Goal: Transaction & Acquisition: Purchase product/service

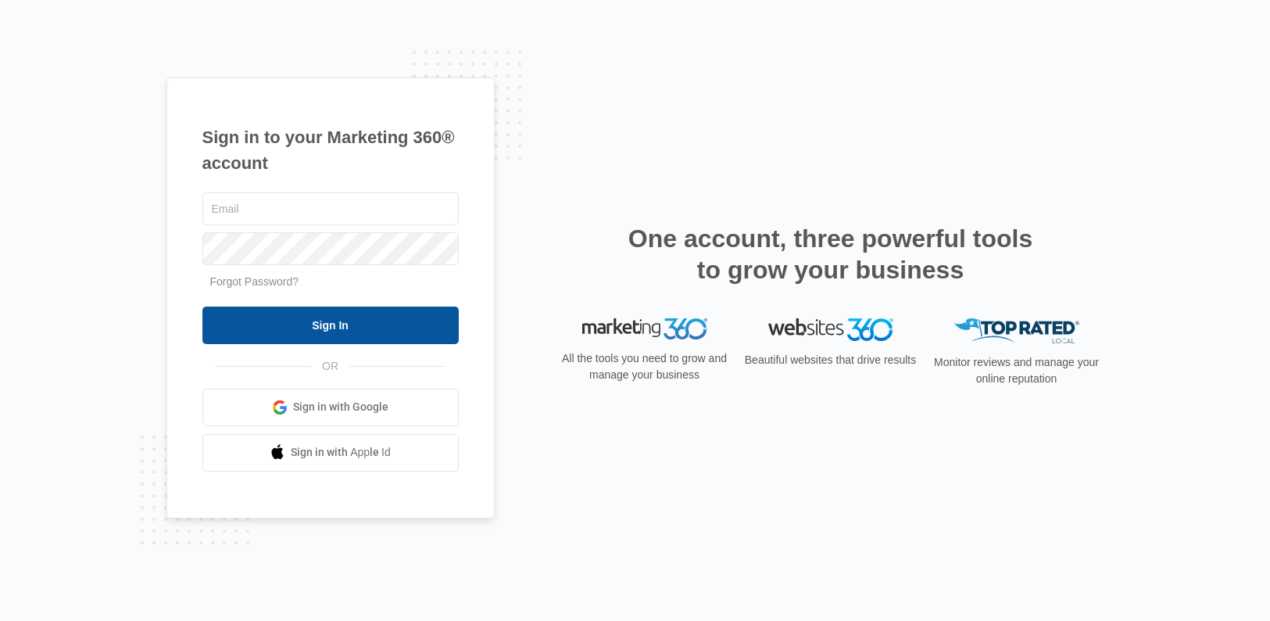
type input "[PERSON_NAME][EMAIL_ADDRESS][PERSON_NAME][DOMAIN_NAME]"
click at [364, 332] on input "Sign In" at bounding box center [330, 325] width 256 height 38
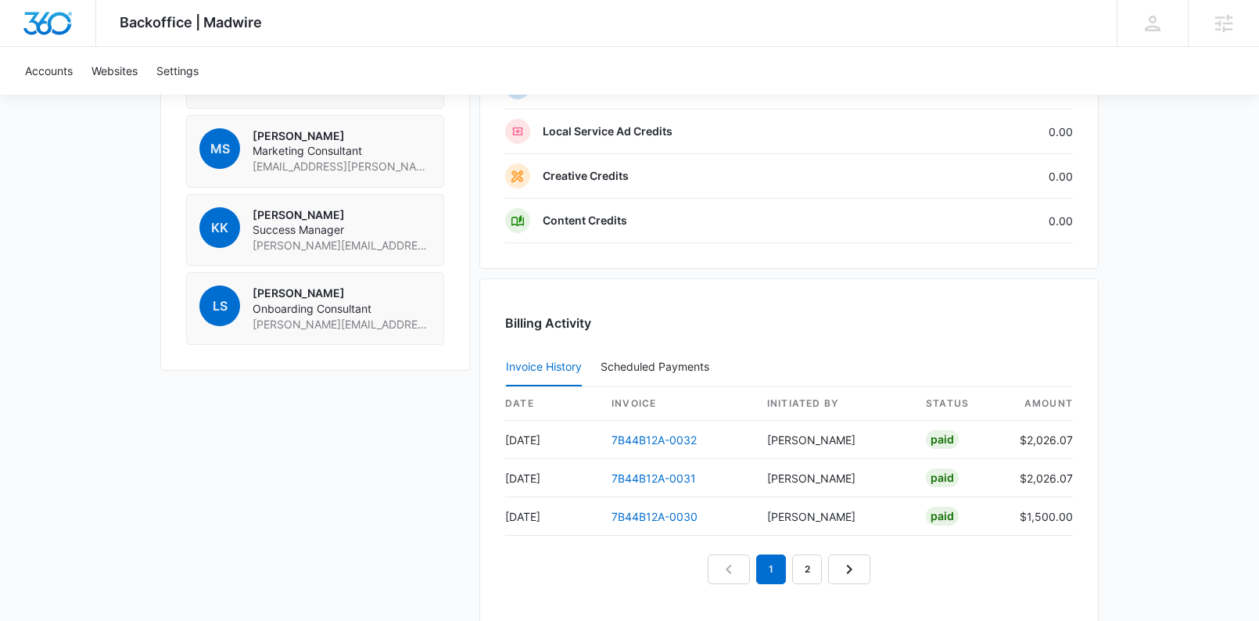
scroll to position [1345, 0]
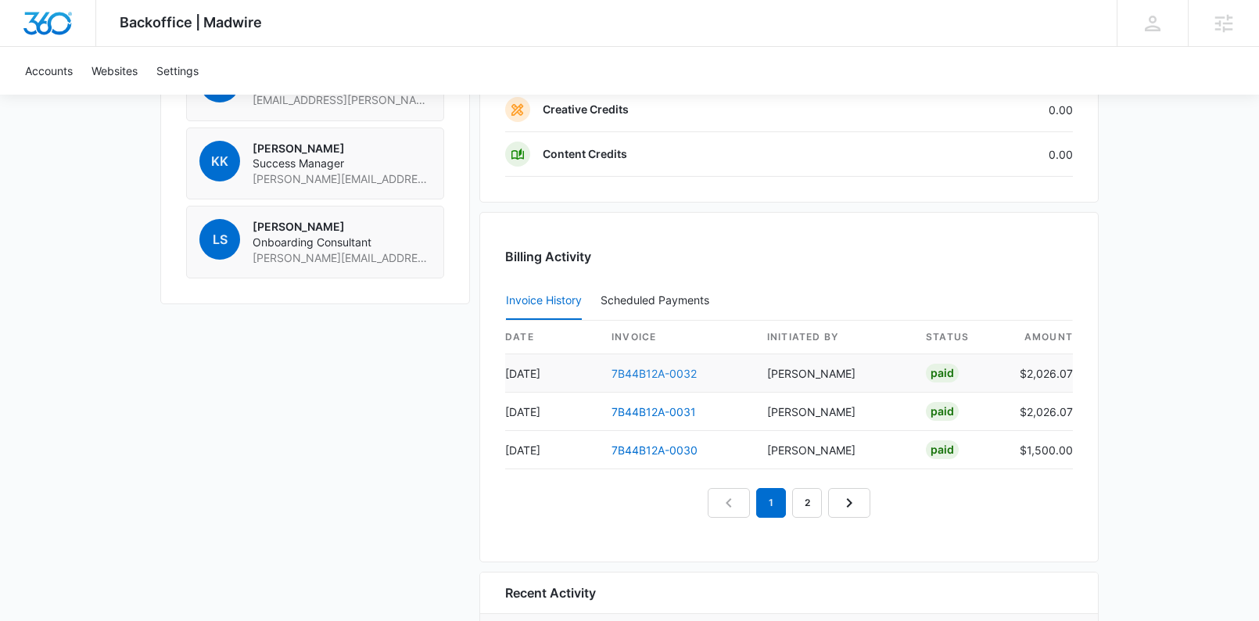
click at [638, 373] on link "7B44B12A-0032" at bounding box center [653, 373] width 85 height 13
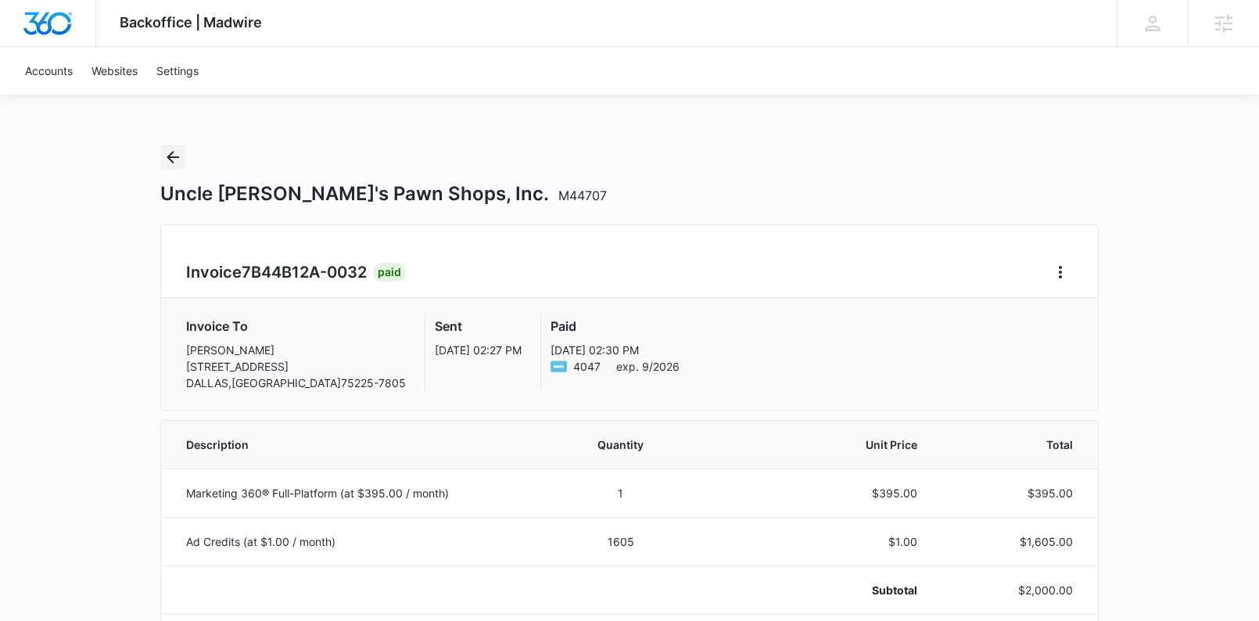
click at [177, 157] on icon "Back" at bounding box center [173, 157] width 13 height 13
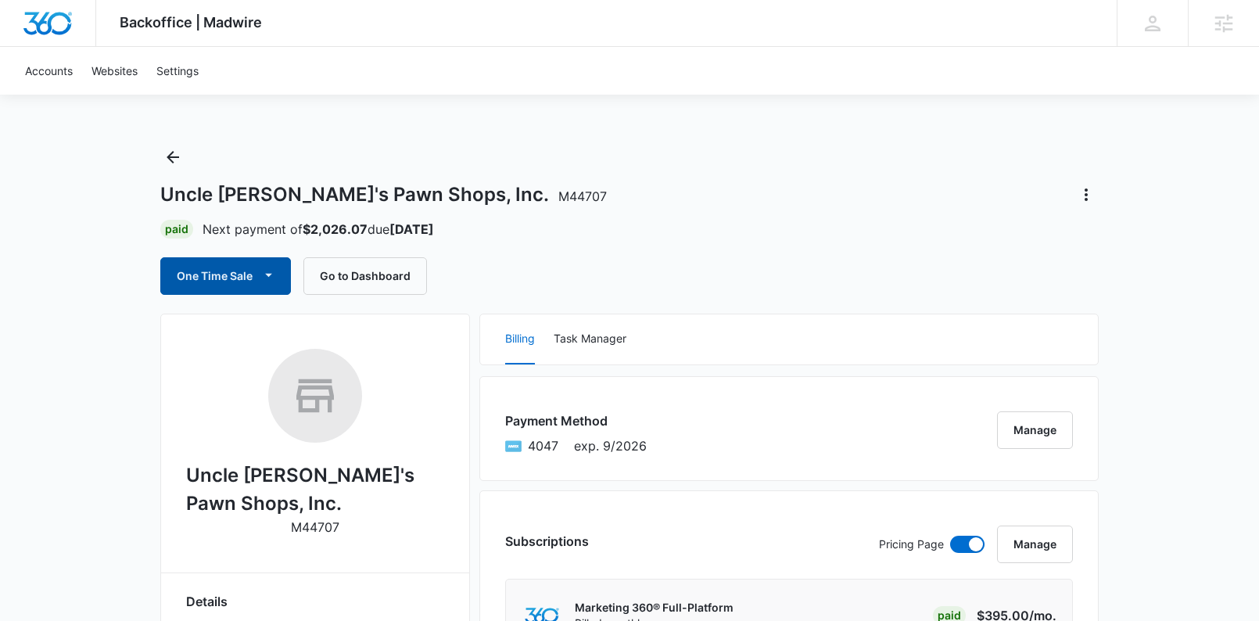
click at [213, 286] on button "One Time Sale" at bounding box center [225, 276] width 131 height 38
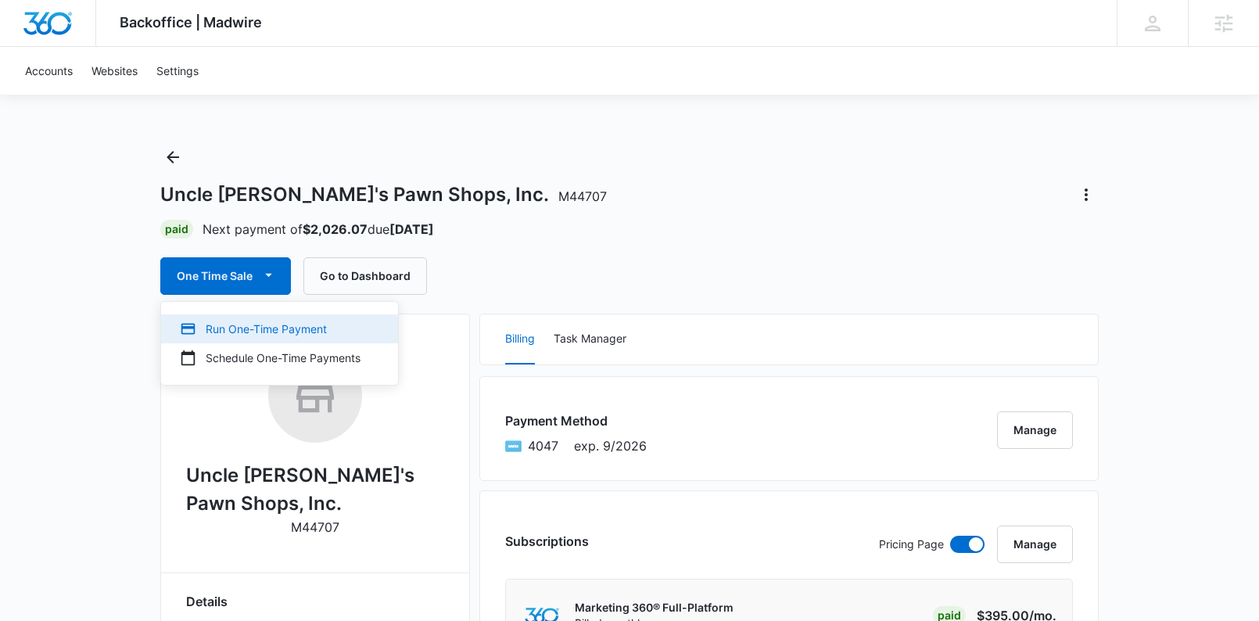
click at [226, 326] on div "Run One-Time Payment" at bounding box center [270, 329] width 181 height 16
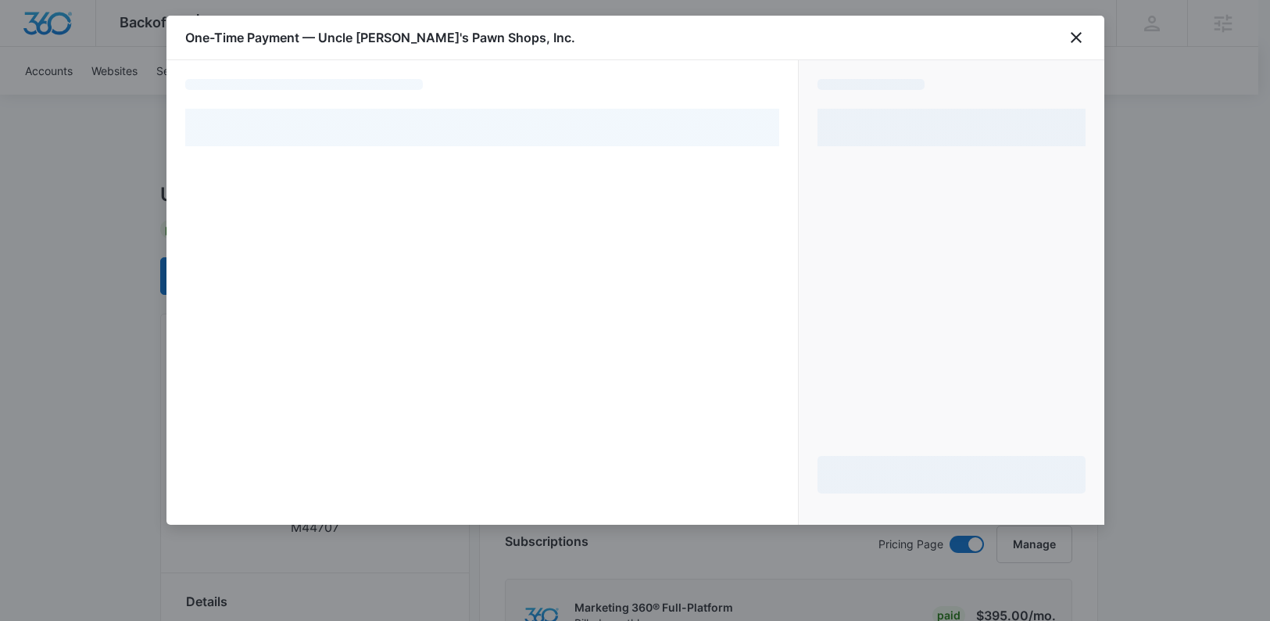
select select "pm_1OKmB1A4n8RTgNjUa1Ai0KCc"
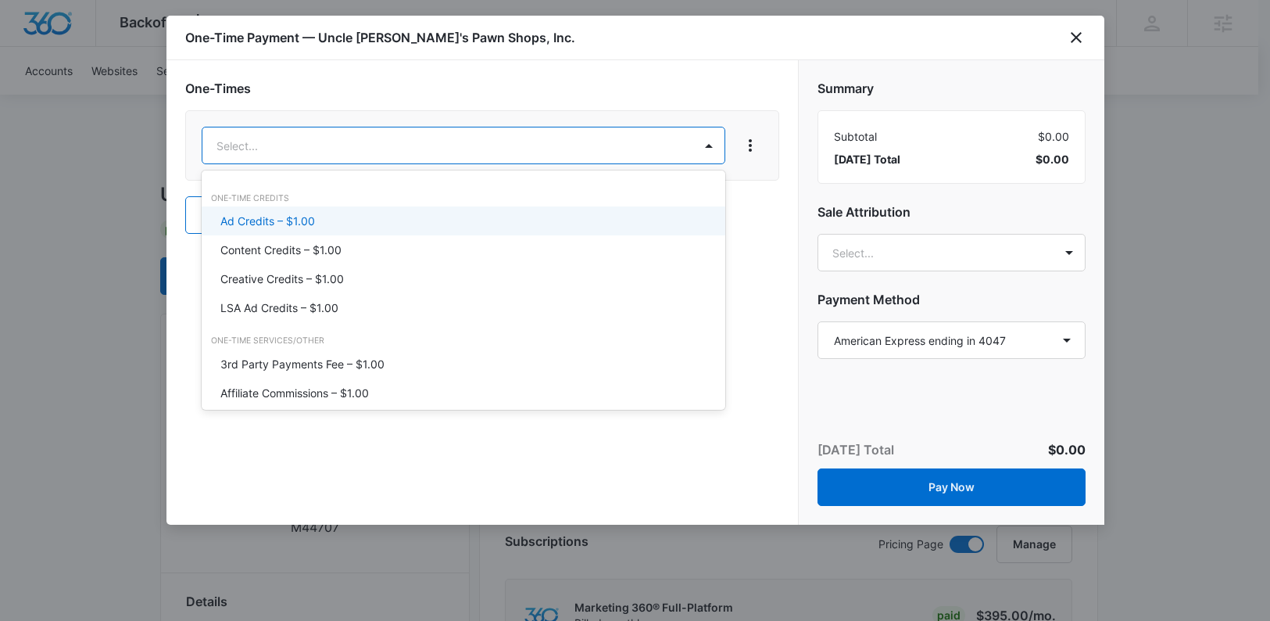
click at [331, 213] on div "Ad Credits – $1.00" at bounding box center [461, 221] width 483 height 16
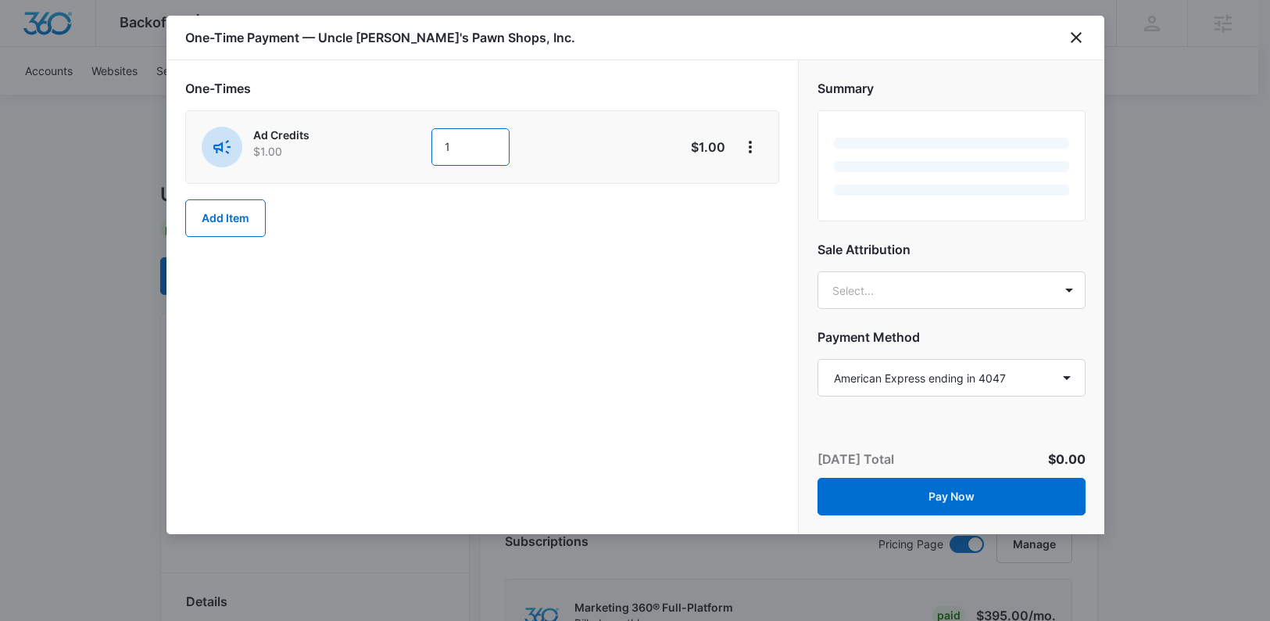
drag, startPoint x: 472, startPoint y: 145, endPoint x: 391, endPoint y: 146, distance: 81.3
click at [391, 146] on div "Ad Credits $1.00 1" at bounding box center [427, 147] width 450 height 41
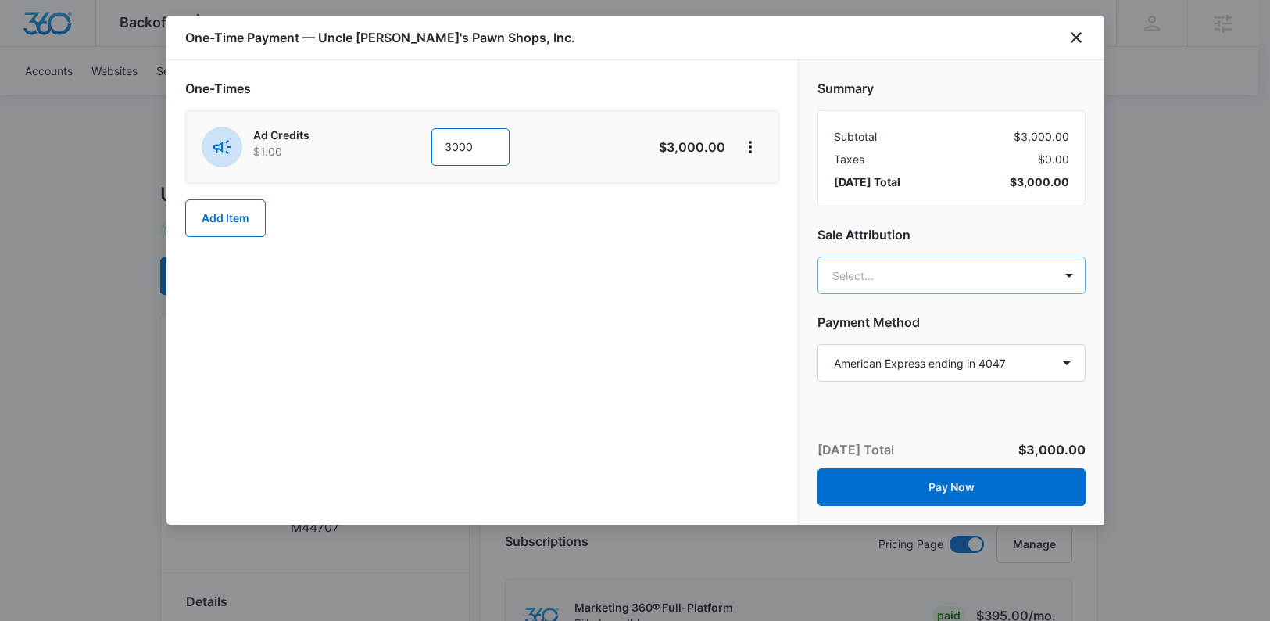
type input "3000"
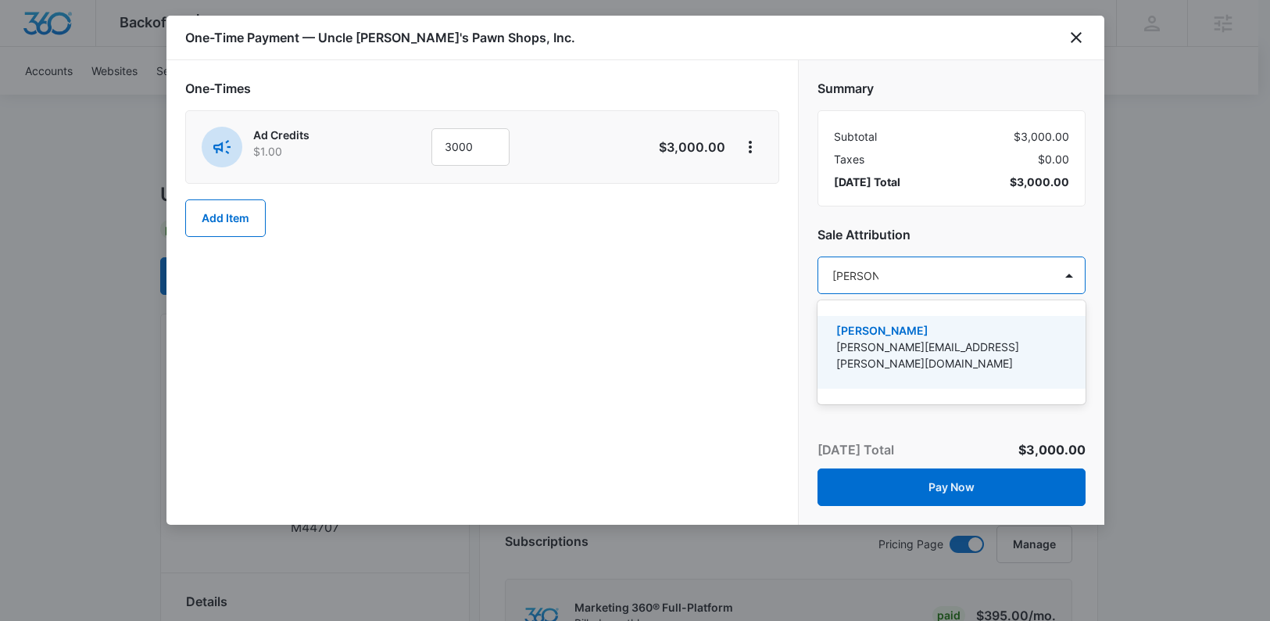
type input "[PERSON_NAME]"
click at [999, 328] on p "[PERSON_NAME]" at bounding box center [951, 330] width 228 height 16
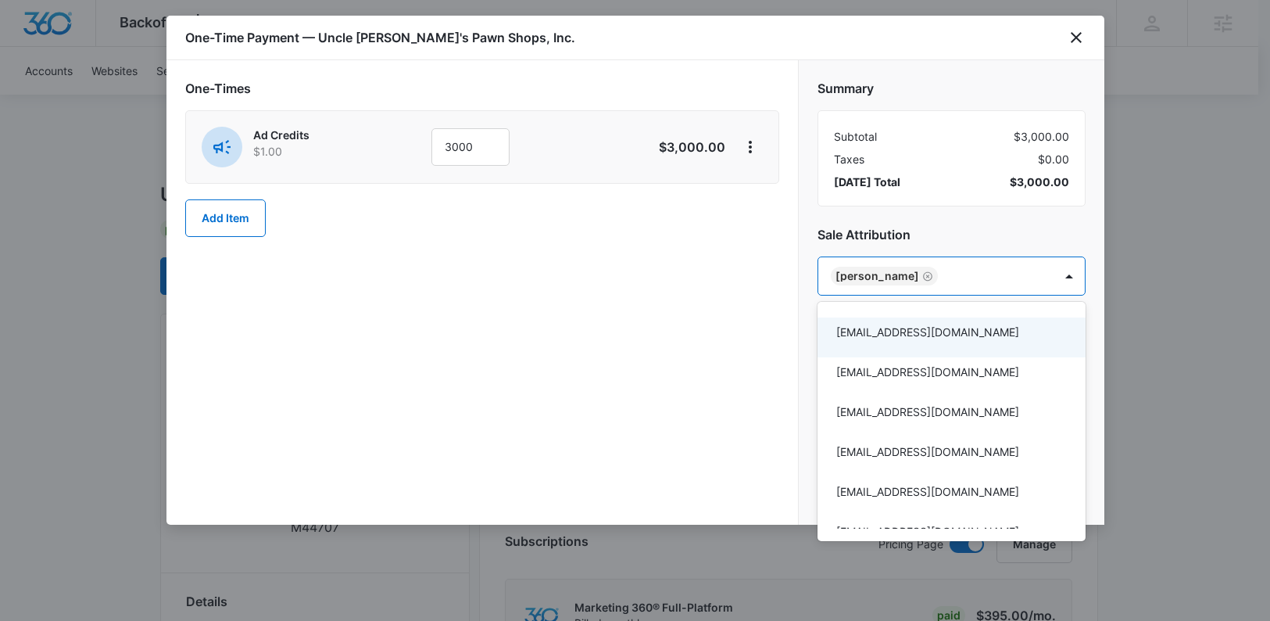
click at [622, 328] on div at bounding box center [635, 310] width 1270 height 621
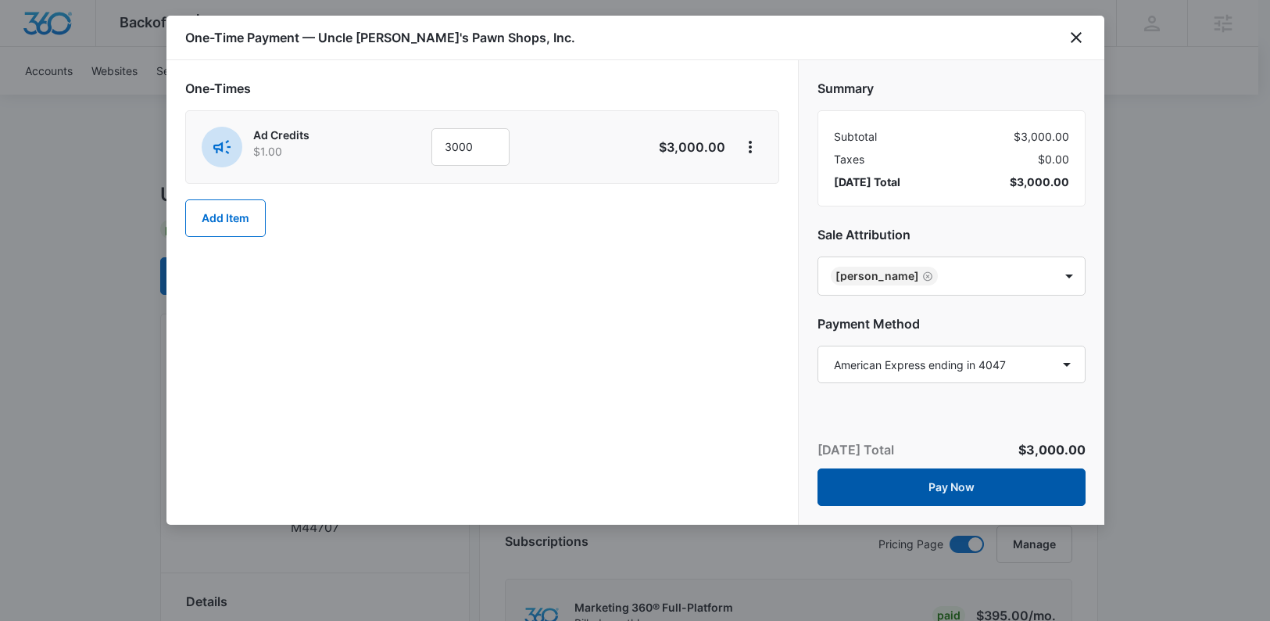
click at [921, 489] on button "Pay Now" at bounding box center [952, 487] width 268 height 38
